Goal: Task Accomplishment & Management: Use online tool/utility

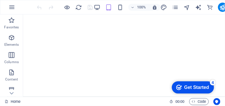
click div "checkmark Get Started 4 First Steps in the Editor Let's guide you through the t…"
click at [169, 80] on iframe "Contextual help checklist present on screen" at bounding box center [193, 86] width 48 height 17
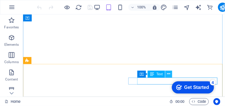
click at [170, 74] on icon at bounding box center [169, 74] width 3 height 6
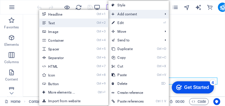
click at [62, 22] on link "Ctrl 2 Text" at bounding box center [63, 22] width 48 height 9
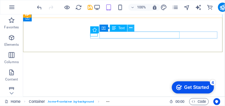
click at [129, 29] on button at bounding box center [131, 28] width 7 height 7
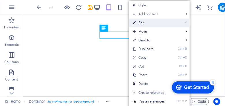
click at [142, 23] on link "⏎ Edit" at bounding box center [148, 22] width 39 height 9
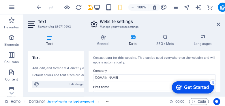
click at [221, 57] on div "General Data SEO / Meta Languages Website name [DOMAIN_NAME] Logo Drag files he…" at bounding box center [154, 62] width 141 height 67
click at [219, 23] on icon at bounding box center [218, 24] width 3 height 5
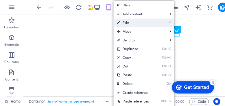
click at [132, 23] on link "⏎ Edit" at bounding box center [133, 22] width 39 height 9
select select "xMidYMid"
select select "px"
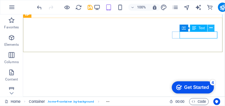
click at [210, 29] on icon at bounding box center [211, 28] width 3 height 6
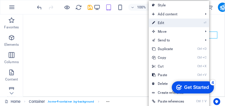
click at [163, 23] on link "⏎ Edit" at bounding box center [168, 22] width 39 height 9
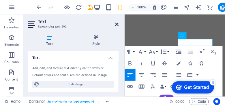
click at [117, 24] on icon at bounding box center [116, 24] width 3 height 5
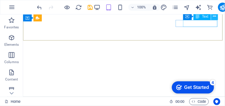
click at [214, 16] on icon at bounding box center [214, 16] width 3 height 6
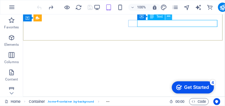
click at [169, 17] on icon at bounding box center [169, 16] width 3 height 6
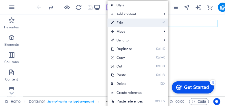
click at [129, 23] on link "⏎ Edit" at bounding box center [127, 22] width 39 height 9
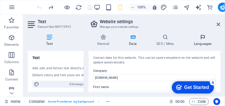
drag, startPoint x: 146, startPoint y: 35, endPoint x: 219, endPoint y: 40, distance: 72.5
click at [219, 40] on h4 "Languages" at bounding box center [203, 40] width 35 height 12
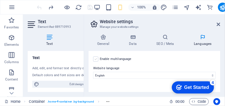
click at [96, 60] on label at bounding box center [95, 58] width 5 height 5
click at [0, 0] on input "Enable multilanguage To disable multilanguage delete all languages until only o…" at bounding box center [0, 0] width 0 height 0
select select
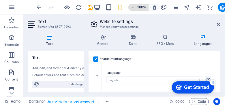
click at [133, 7] on icon "button" at bounding box center [133, 7] width 4 height 4
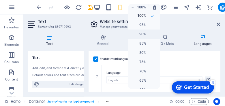
click at [144, 34] on h6 "90%" at bounding box center [139, 34] width 15 height 7
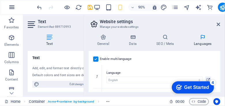
click at [11, 8] on icon "button" at bounding box center [11, 7] width 7 height 7
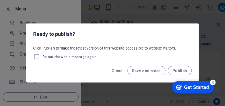
click at [218, 58] on div "Ready to publish? Click Publish to make the latest version of this website acce…" at bounding box center [112, 53] width 225 height 106
click at [117, 71] on span "Close" at bounding box center [117, 70] width 11 height 5
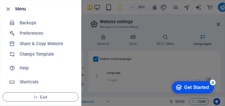
click at [212, 53] on div at bounding box center [112, 53] width 225 height 106
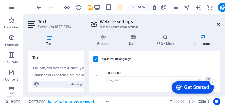
click at [219, 25] on icon at bounding box center [218, 24] width 3 height 5
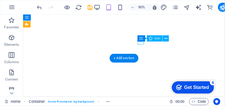
click at [141, 38] on icon at bounding box center [142, 37] width 4 height 6
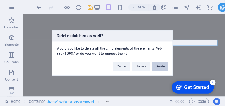
click at [180, 42] on div "Delete children as well? Would you like to delete all the child elements of the…" at bounding box center [112, 53] width 225 height 106
click at [188, 59] on div "Delete children as well? Would you like to delete all the child elements of the…" at bounding box center [112, 53] width 225 height 106
click at [124, 67] on button "Cancel" at bounding box center [122, 66] width 17 height 9
click at [125, 68] on button "Cancel" at bounding box center [122, 66] width 17 height 9
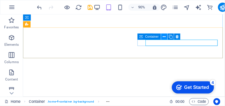
click at [162, 36] on button at bounding box center [164, 37] width 6 height 6
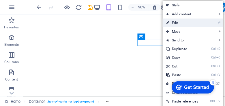
click at [173, 22] on link "⏎ Edit" at bounding box center [182, 22] width 39 height 9
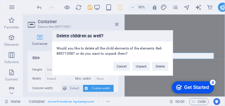
click at [204, 55] on div "Delete children as well? Would you like to delete all the child elements of the…" at bounding box center [112, 53] width 225 height 106
click at [162, 67] on button "Delete" at bounding box center [161, 66] width 16 height 9
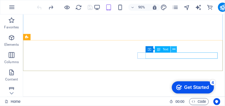
click at [175, 48] on icon at bounding box center [174, 49] width 3 height 5
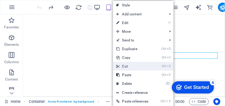
click at [125, 67] on link "Ctrl X Cut" at bounding box center [132, 66] width 39 height 9
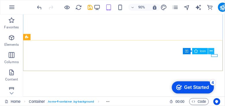
click at [213, 51] on icon at bounding box center [211, 50] width 3 height 5
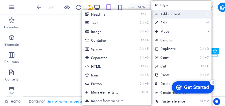
click at [166, 14] on span "Add content" at bounding box center [178, 14] width 52 height 9
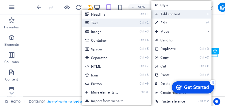
click at [98, 22] on link "Ctrl 2 Text" at bounding box center [106, 22] width 48 height 9
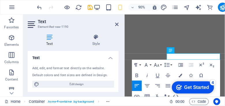
click at [191, 87] on div "Get Started" at bounding box center [196, 86] width 25 height 5
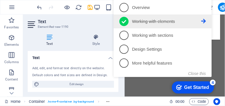
click at [202, 21] on icon at bounding box center [203, 21] width 5 height 5
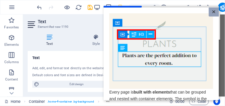
click at [215, 12] on link "×" at bounding box center [214, 11] width 10 height 9
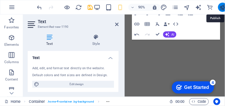
click at [223, 8] on icon "publish" at bounding box center [223, 7] width 7 height 7
